Goal: Navigation & Orientation: Find specific page/section

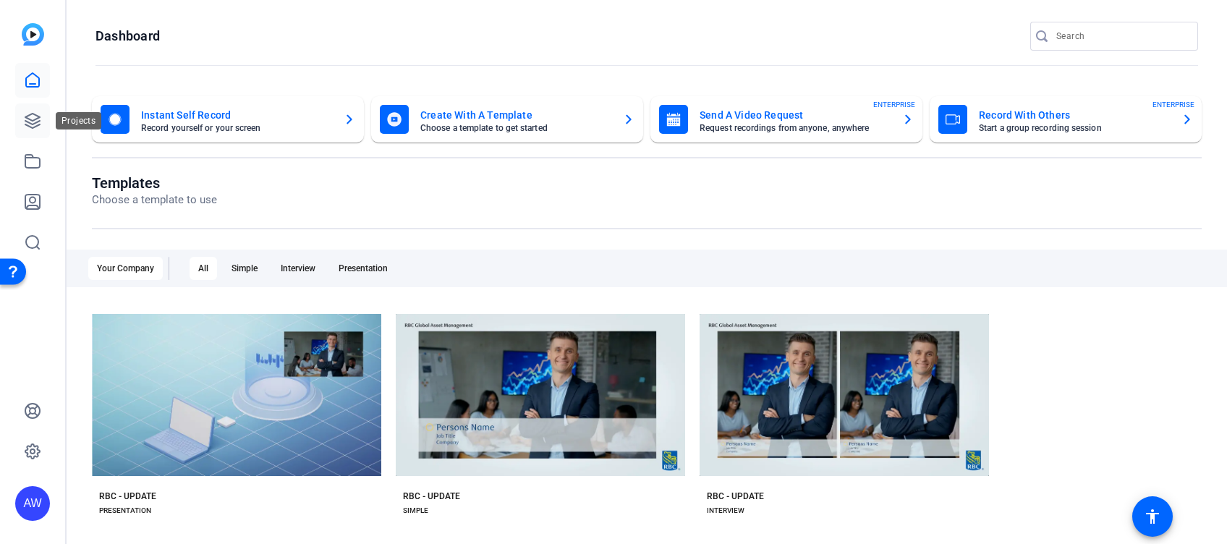
click at [36, 128] on icon at bounding box center [32, 120] width 17 height 17
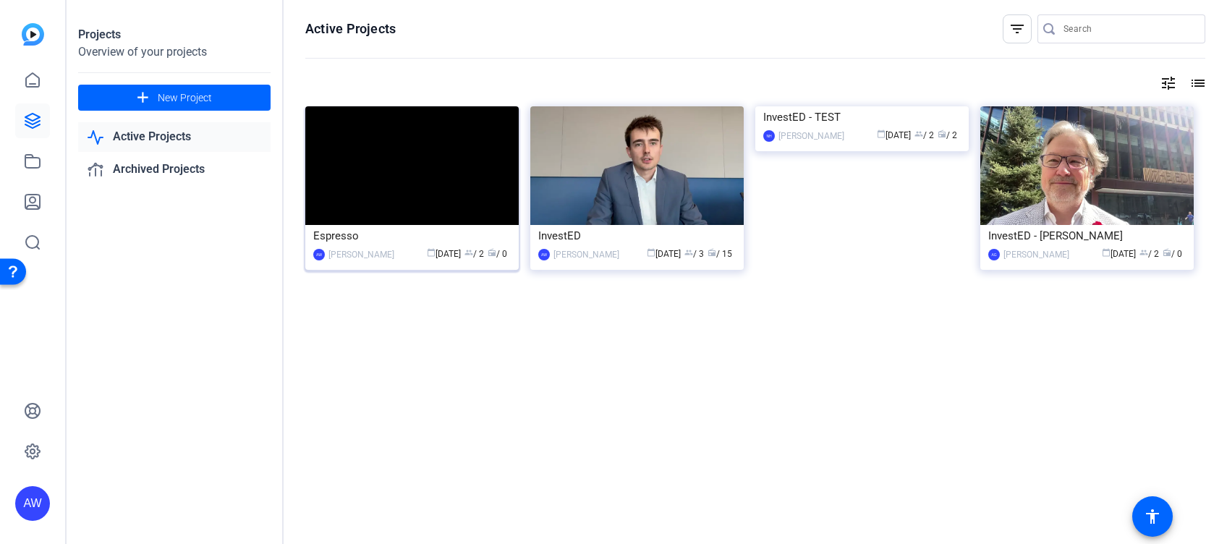
click at [393, 187] on img at bounding box center [411, 165] width 213 height 119
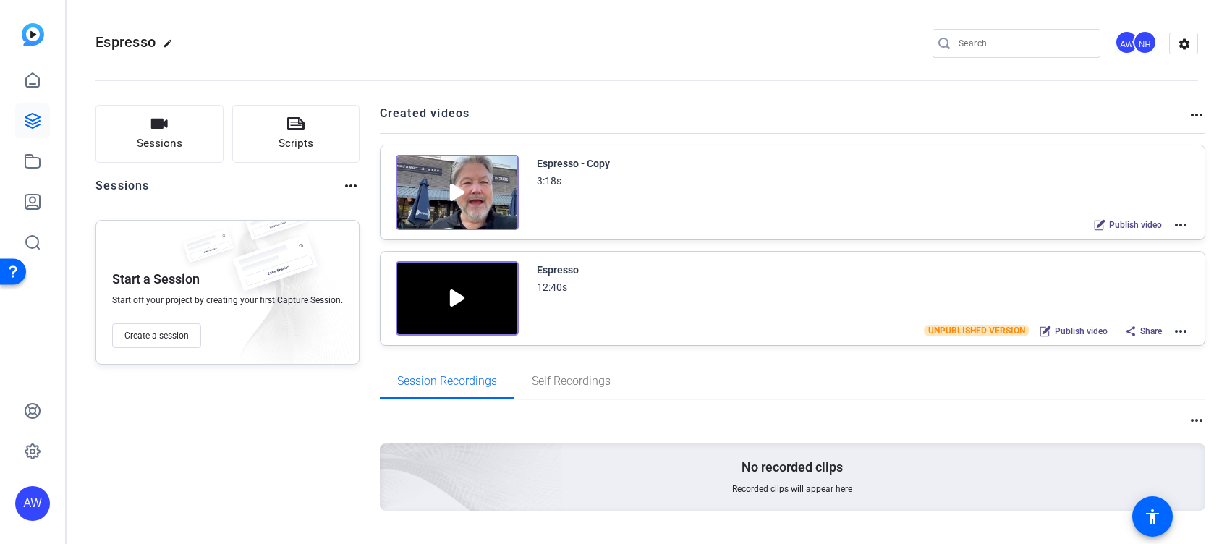
click at [450, 194] on img at bounding box center [457, 192] width 123 height 75
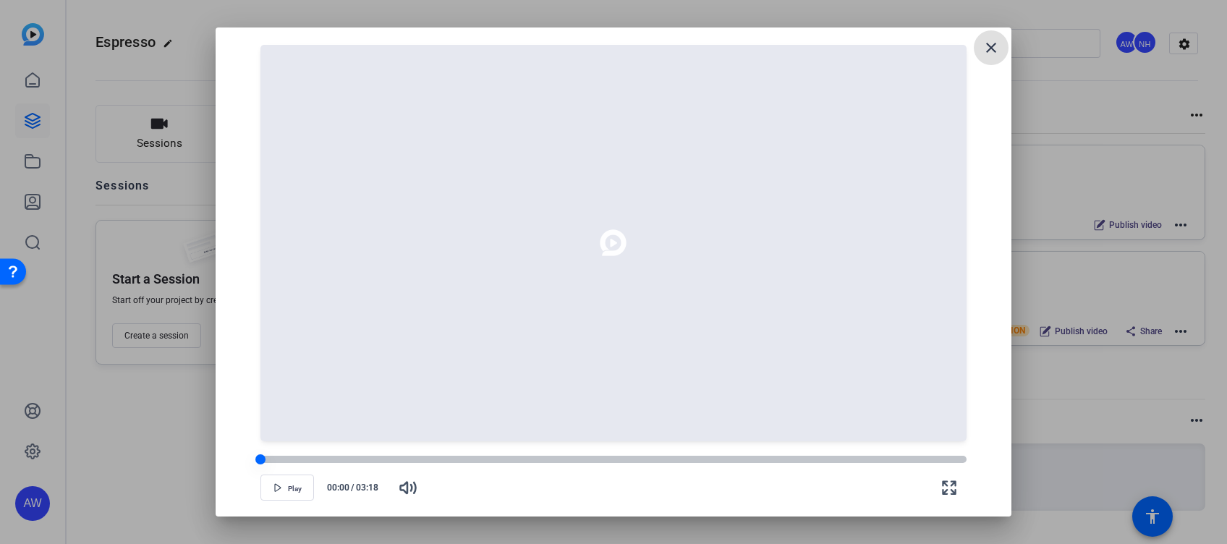
click at [273, 455] on div at bounding box center [613, 459] width 706 height 10
drag, startPoint x: 272, startPoint y: 458, endPoint x: 255, endPoint y: 462, distance: 17.9
click at [255, 462] on div at bounding box center [261, 460] width 12 height 12
drag, startPoint x: 992, startPoint y: 56, endPoint x: 955, endPoint y: 110, distance: 65.0
click at [992, 56] on span at bounding box center [991, 47] width 35 height 35
